Goal: Book appointment/travel/reservation

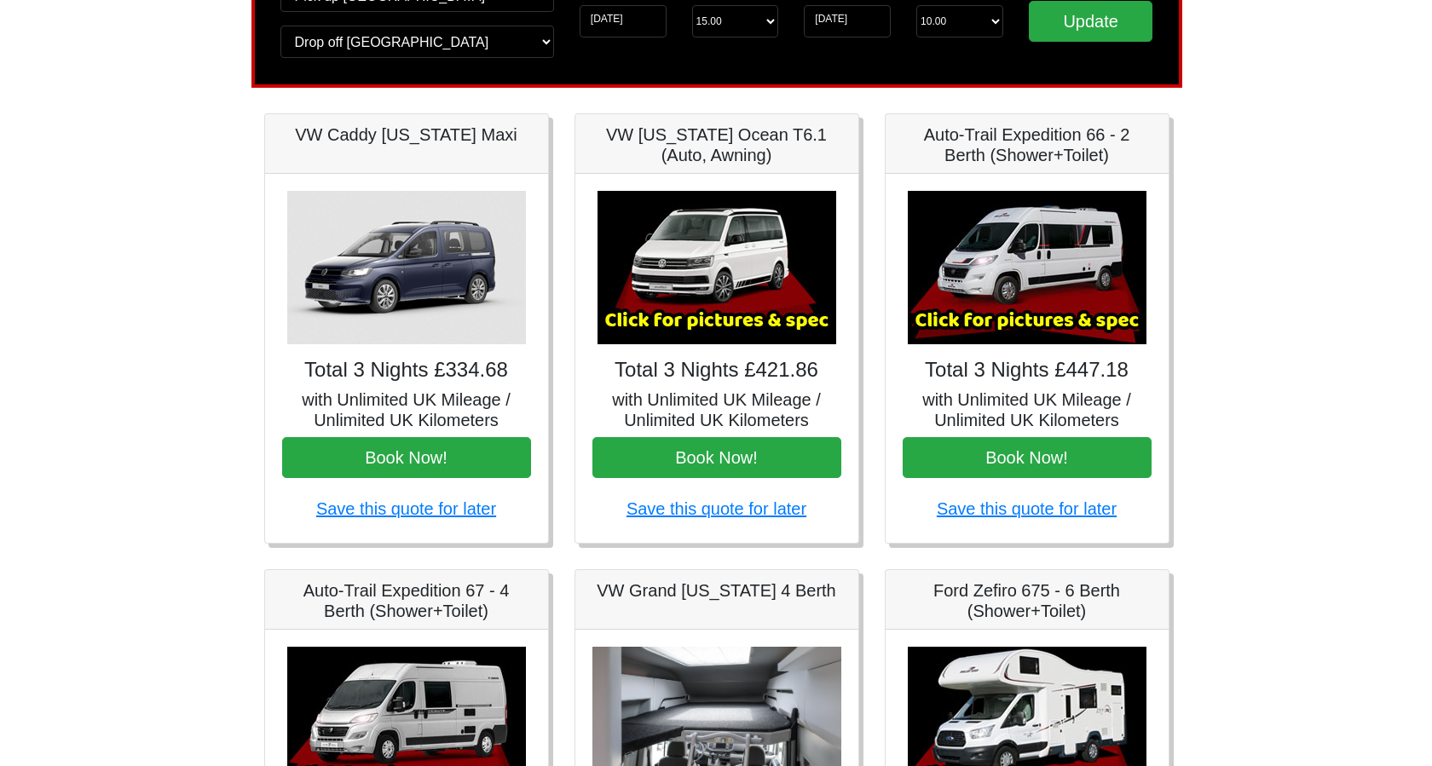
scroll to position [142, 0]
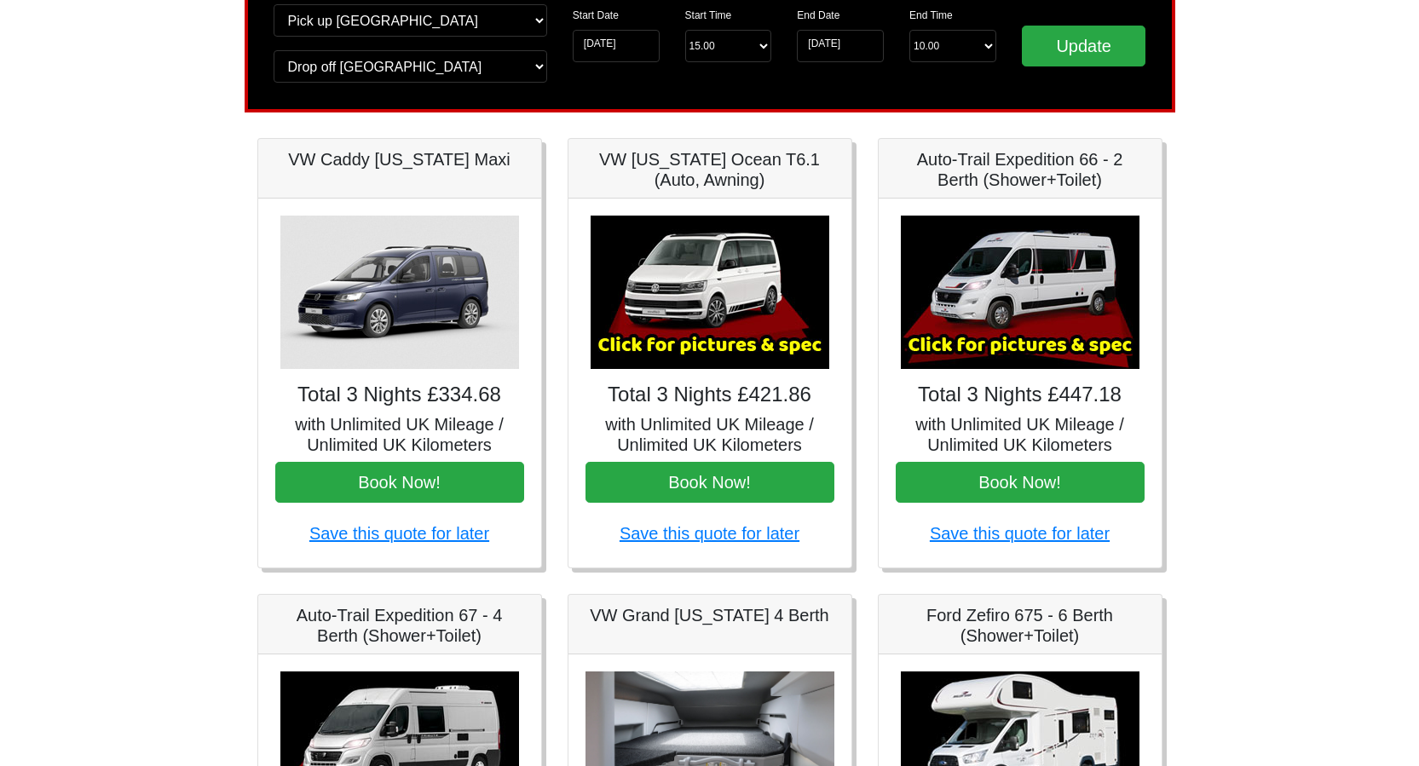
click at [713, 326] on img at bounding box center [710, 292] width 239 height 153
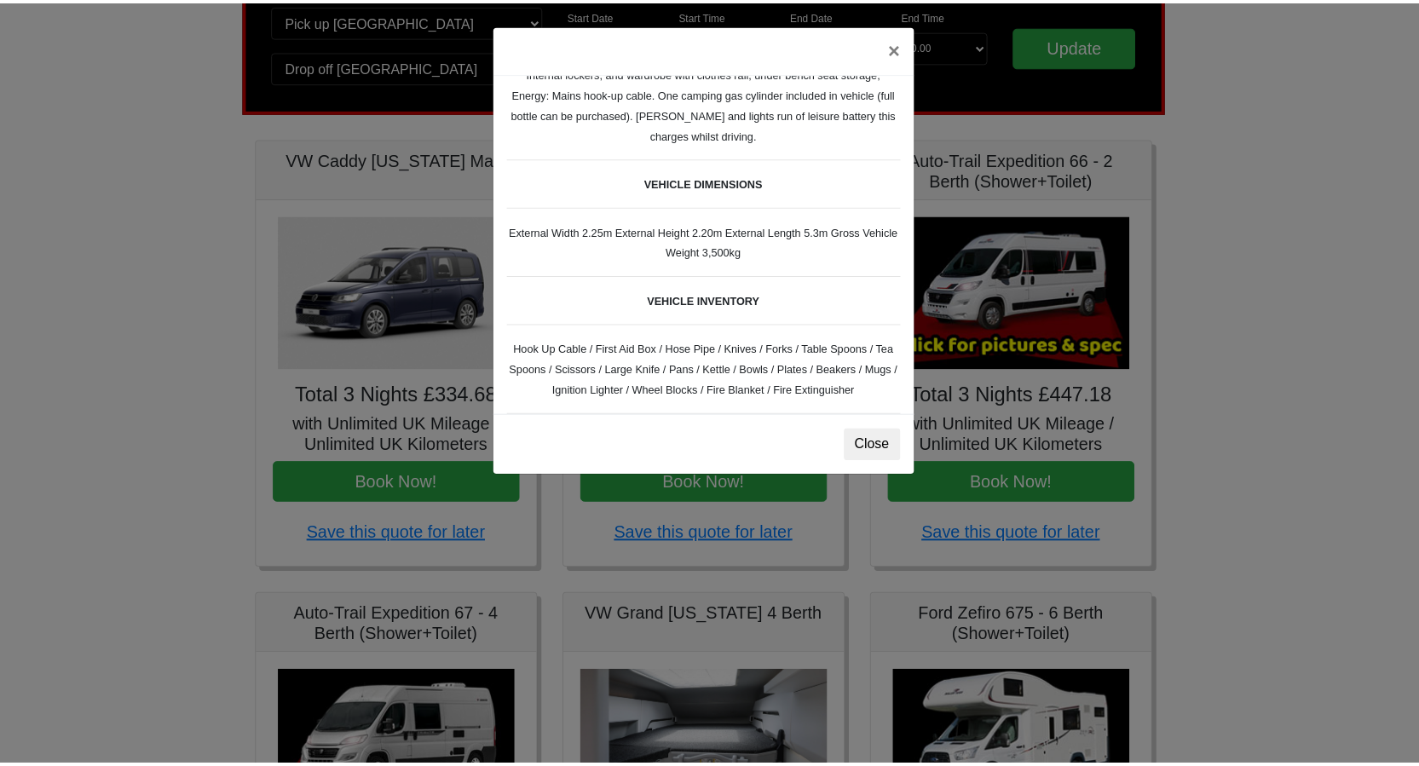
scroll to position [426, 0]
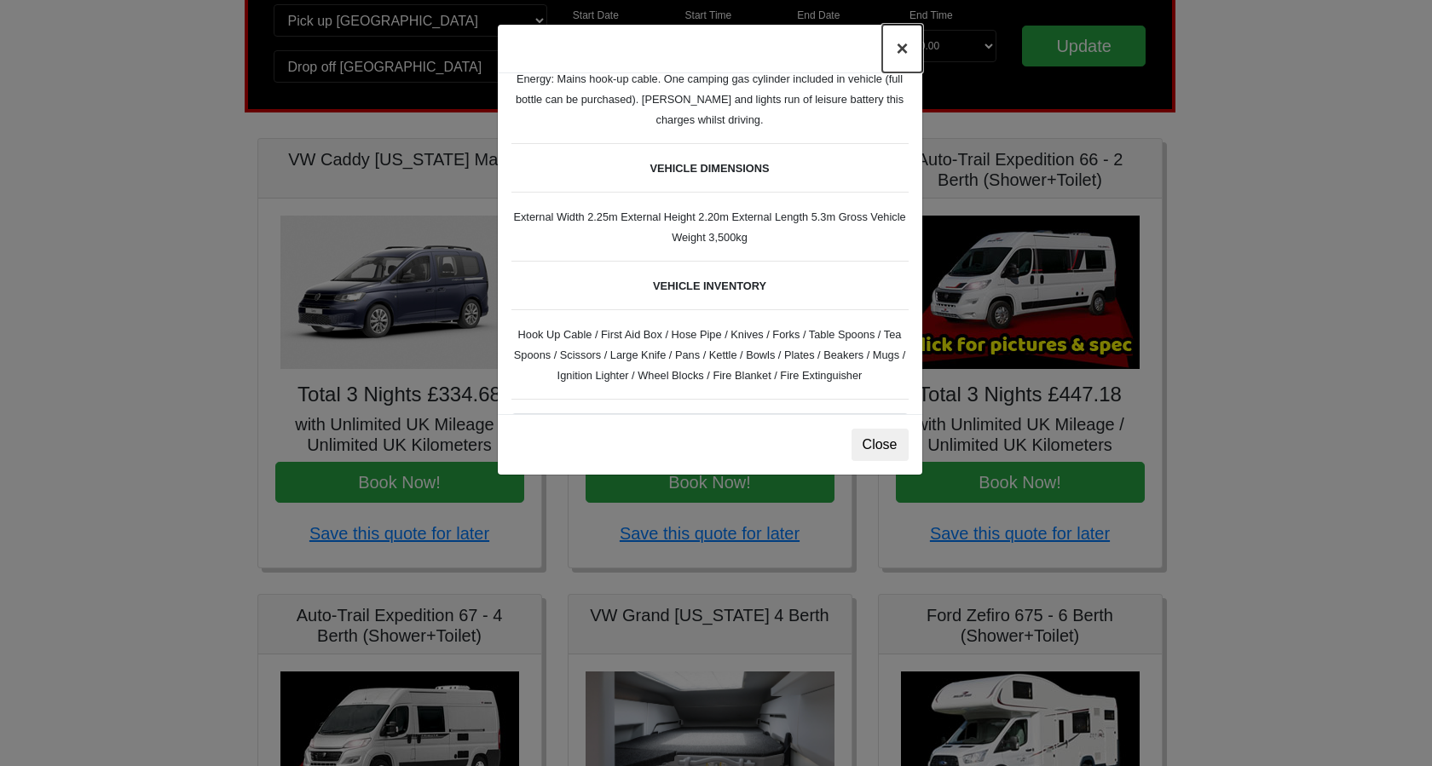
click at [901, 49] on button "×" at bounding box center [901, 49] width 39 height 48
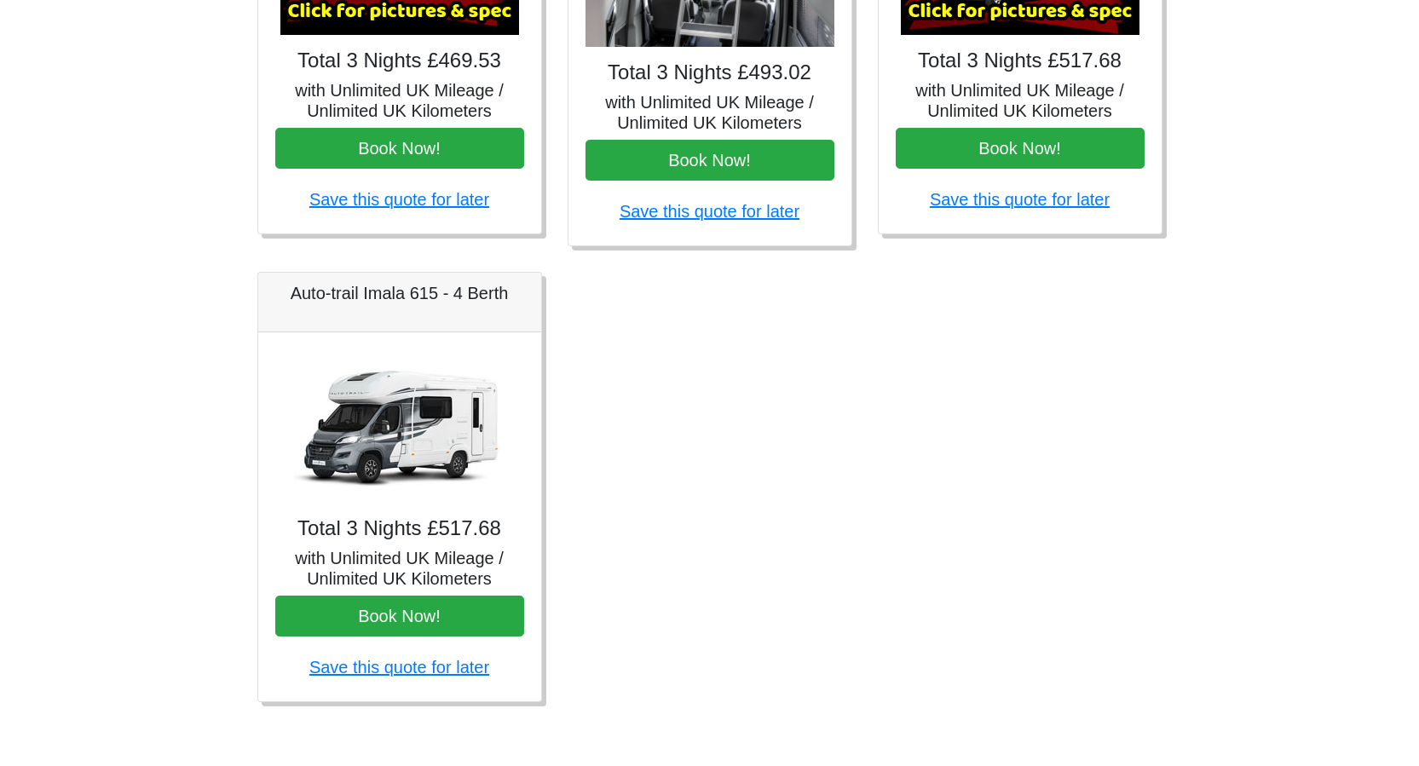
scroll to position [935, 0]
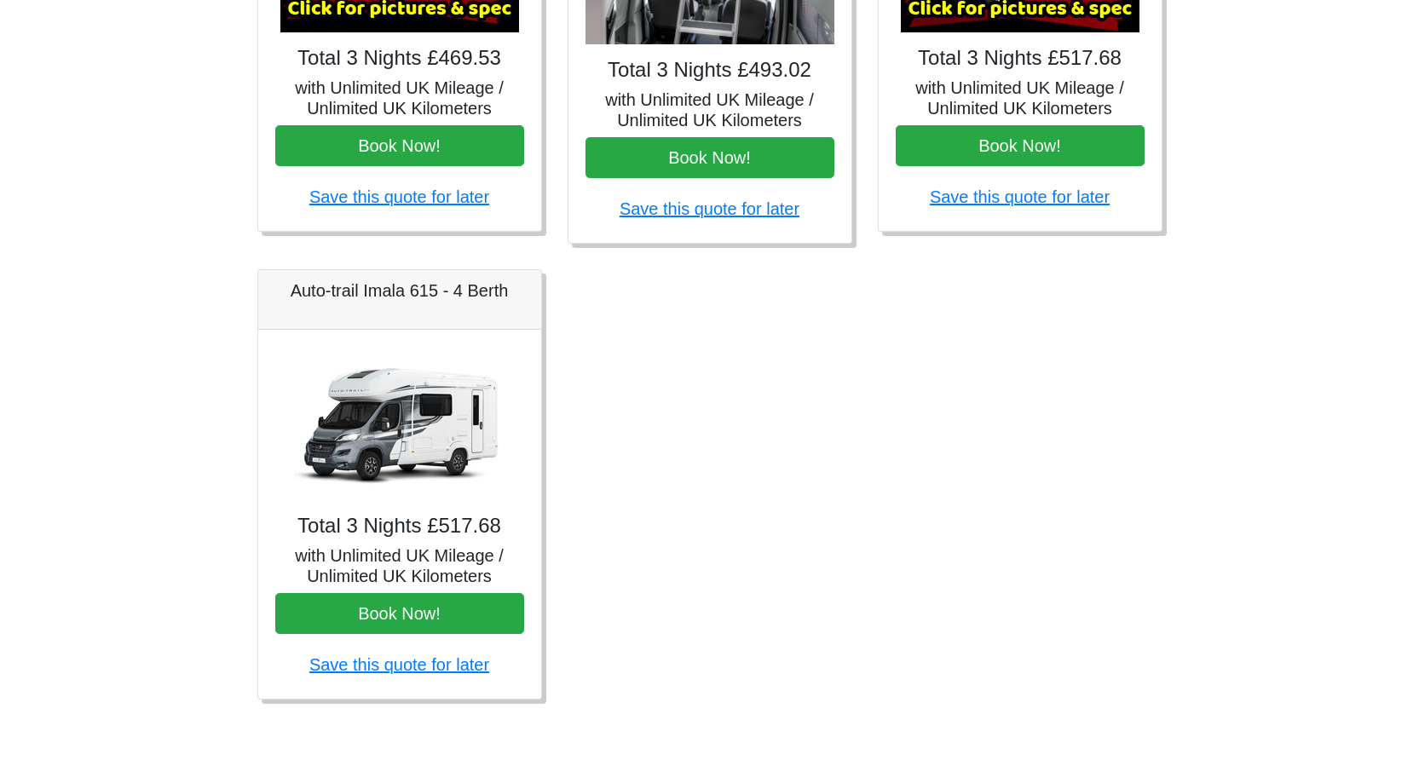
click at [372, 430] on img at bounding box center [399, 423] width 239 height 153
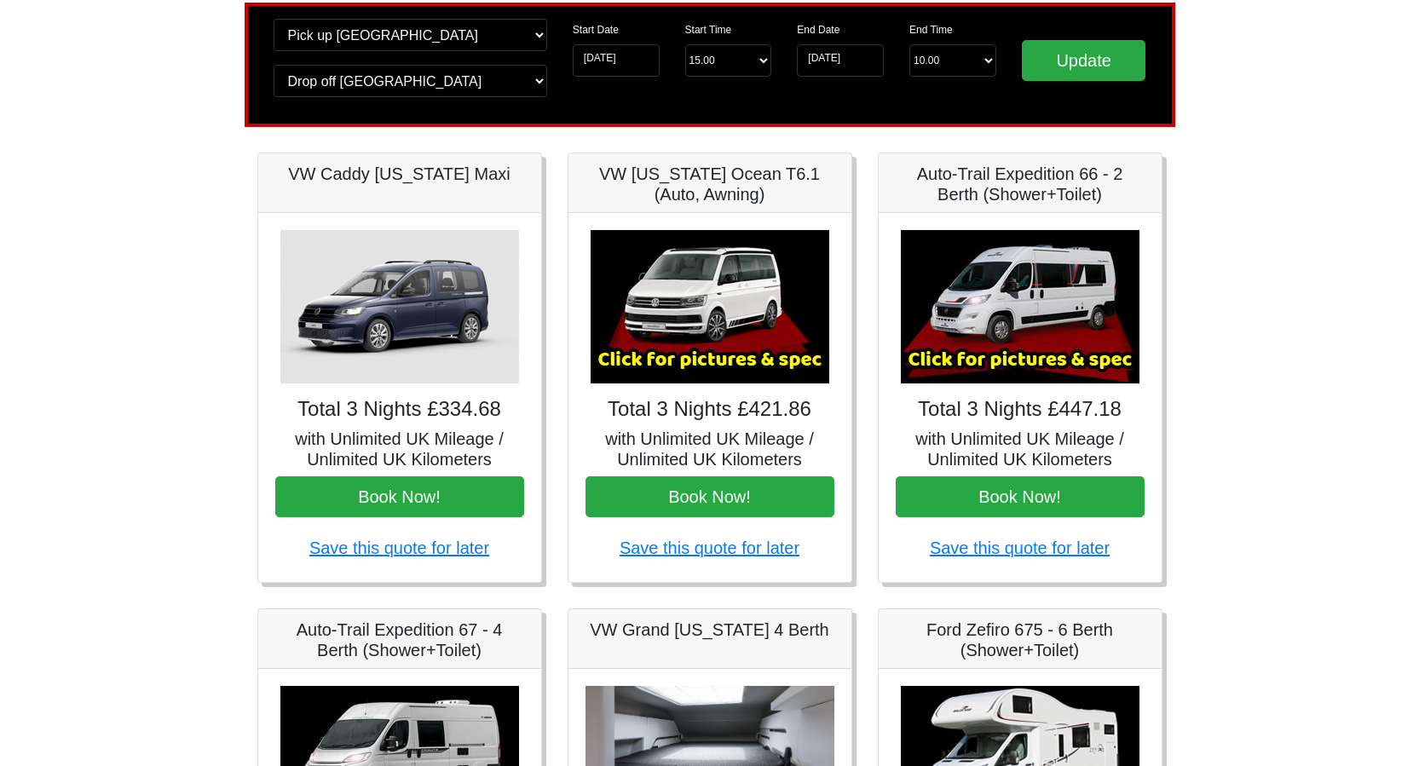
scroll to position [83, 0]
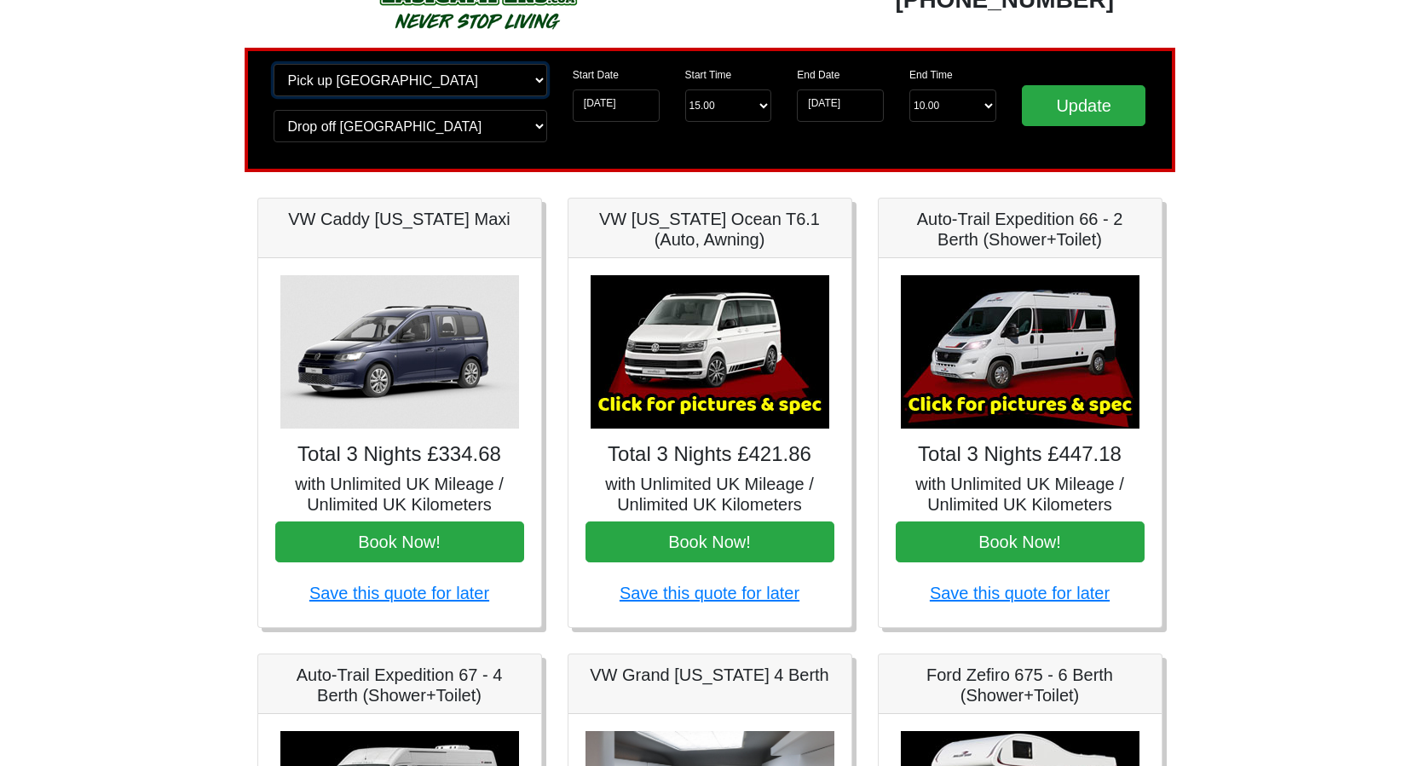
click at [537, 79] on select "Change pick up location? Pick up Edinburgh Birmingham Airport Blackburn Lancash…" at bounding box center [411, 80] width 274 height 32
select select "LPL"
click at [274, 64] on select "Change pick up location? Pick up Edinburgh Birmingham Airport Blackburn Lancash…" at bounding box center [411, 80] width 274 height 32
click at [493, 126] on select "Change drop off location? Drop off Edinburgh Birmingham Airport Blackburn Lanca…" at bounding box center [411, 126] width 274 height 32
select select "LPL"
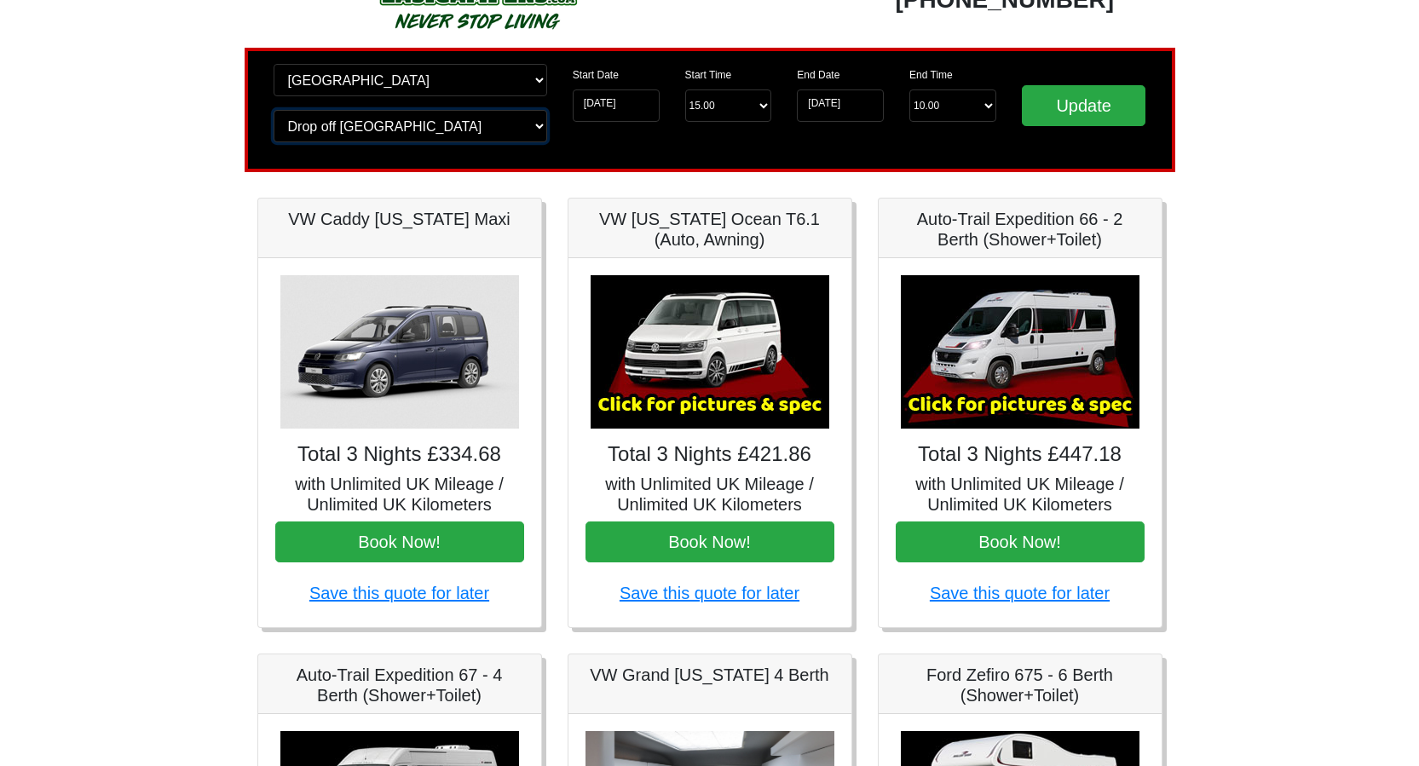
click at [274, 110] on select "Change drop off location? Drop off Edinburgh Birmingham Airport Blackburn Lanca…" at bounding box center [411, 126] width 274 height 32
click at [1096, 104] on input "Update" at bounding box center [1084, 105] width 124 height 41
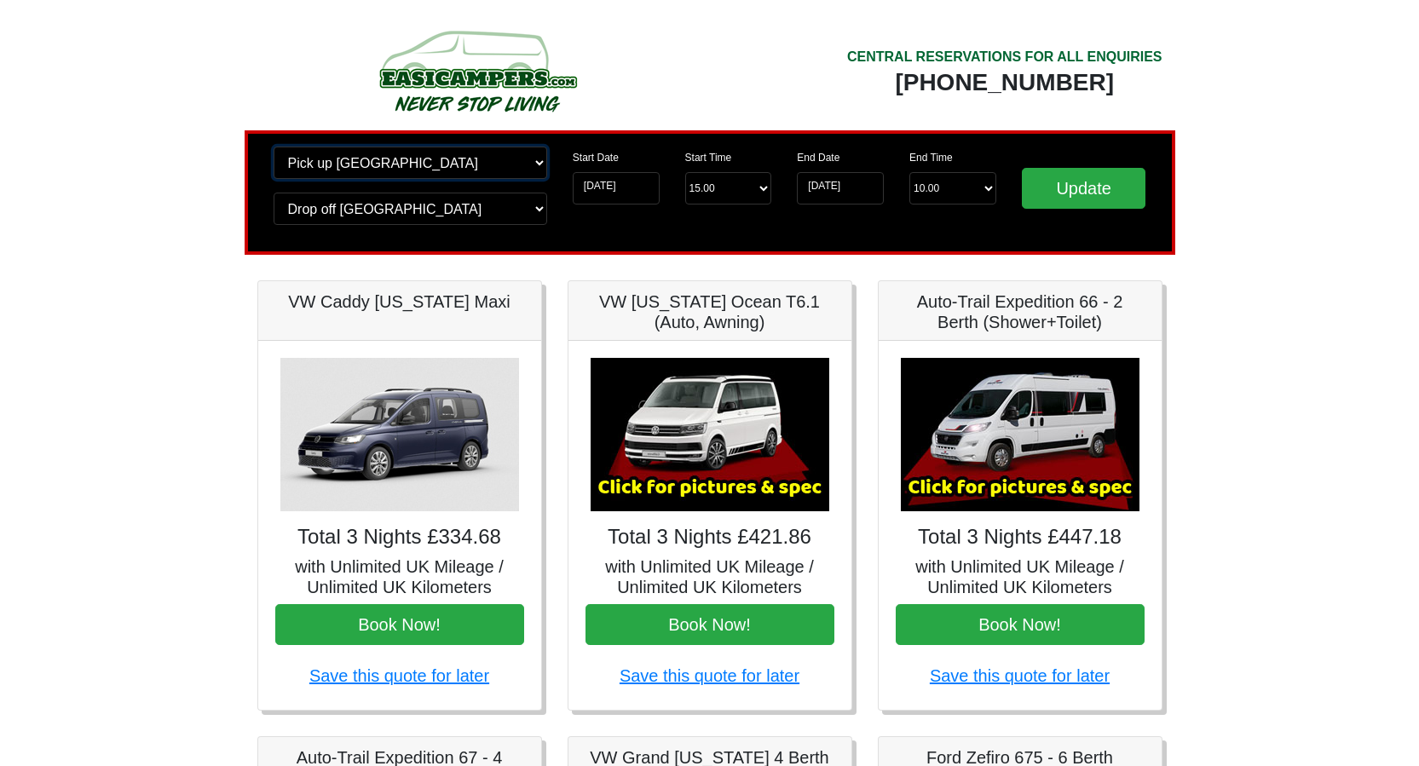
click at [537, 166] on select "Change pick up location? Pick up Liverpool Airport Birmingham Airport Blackburn…" at bounding box center [411, 163] width 274 height 32
select select "QUE1"
click at [274, 147] on select "Change pick up location? Pick up Liverpool Airport Birmingham Airport Blackburn…" at bounding box center [411, 163] width 274 height 32
drag, startPoint x: 494, startPoint y: 217, endPoint x: 458, endPoint y: 222, distance: 36.9
click at [494, 217] on select "Change drop off location? Drop off Liverpool Airport Birmingham Airport Blackbu…" at bounding box center [411, 209] width 274 height 32
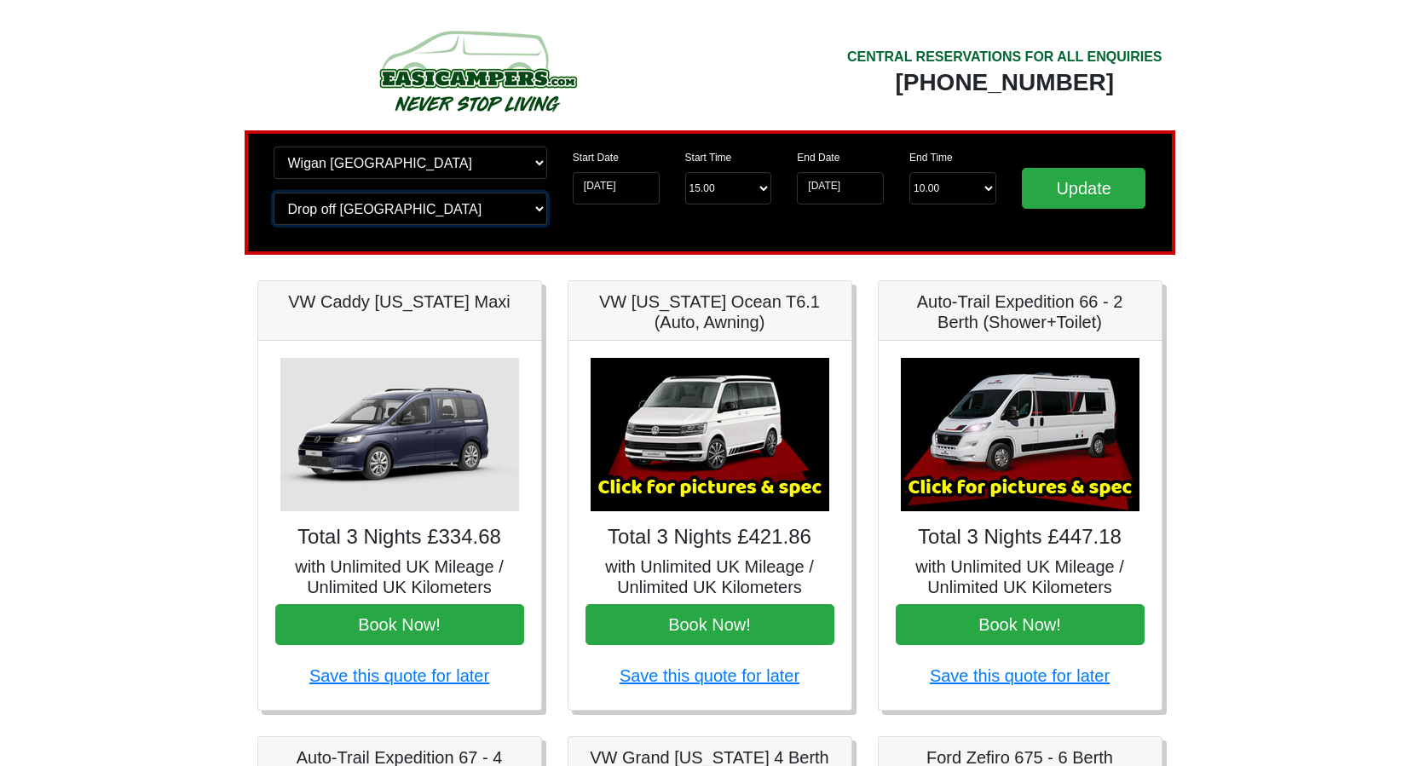
select select "QUE1"
click at [274, 193] on select "Change drop off location? Drop off Liverpool Airport Birmingham Airport Blackbu…" at bounding box center [411, 209] width 274 height 32
click at [1099, 185] on input "Update" at bounding box center [1084, 188] width 124 height 41
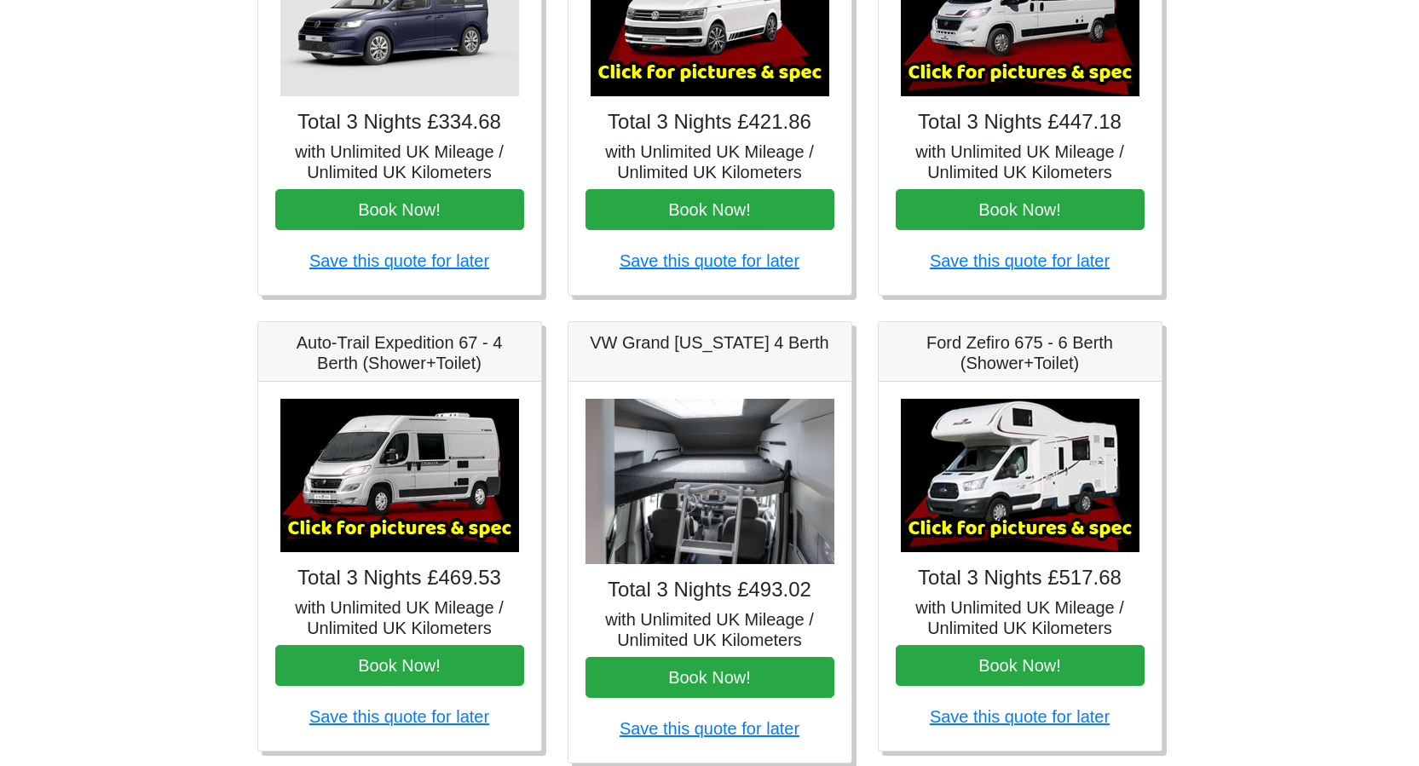
scroll to position [454, 0]
